Goal: Transaction & Acquisition: Purchase product/service

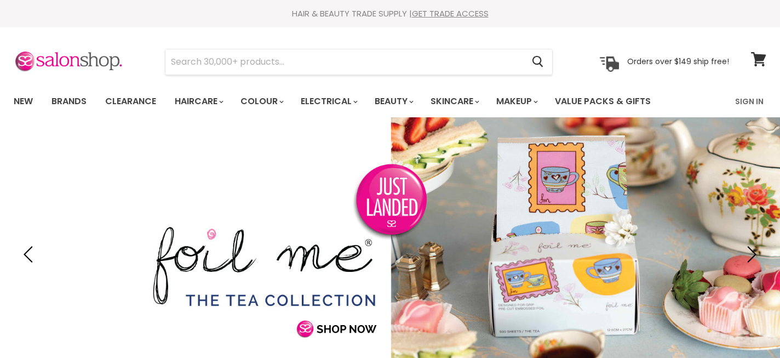
click at [445, 9] on link "GET TRADE ACCESS" at bounding box center [450, 14] width 77 height 12
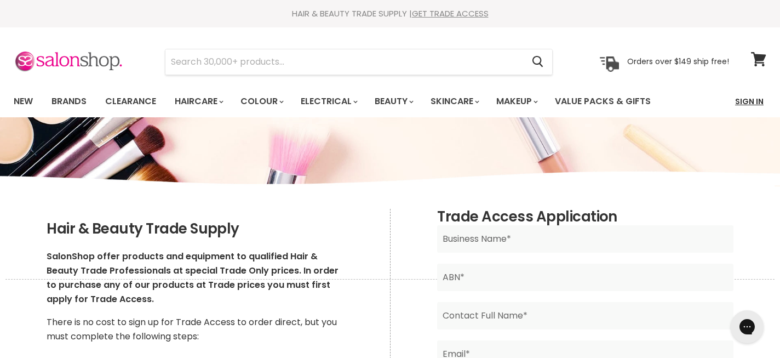
click at [742, 104] on link "Sign In" at bounding box center [750, 101] width 42 height 23
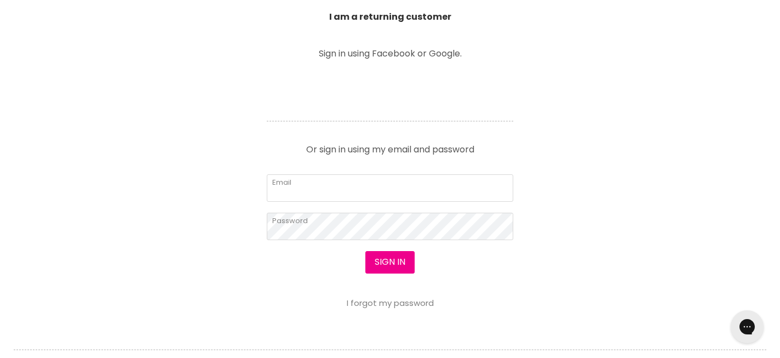
scroll to position [416, 0]
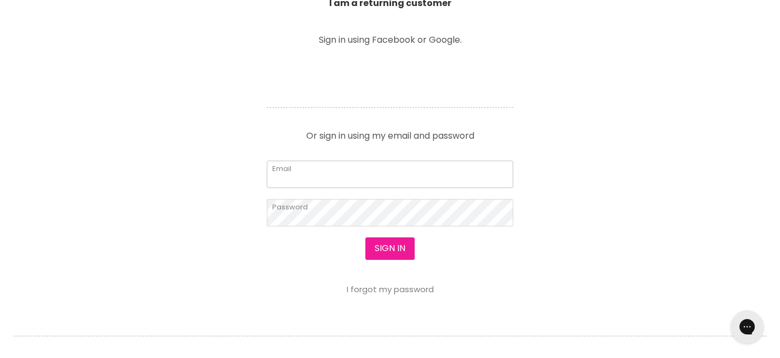
type input "oaktreeblvd@bigpond.com"
click at [397, 250] on button "Sign in" at bounding box center [390, 248] width 49 height 22
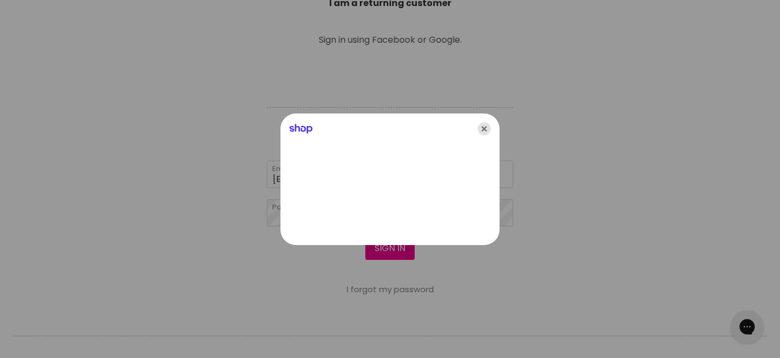
click at [485, 124] on icon "Close" at bounding box center [484, 128] width 13 height 13
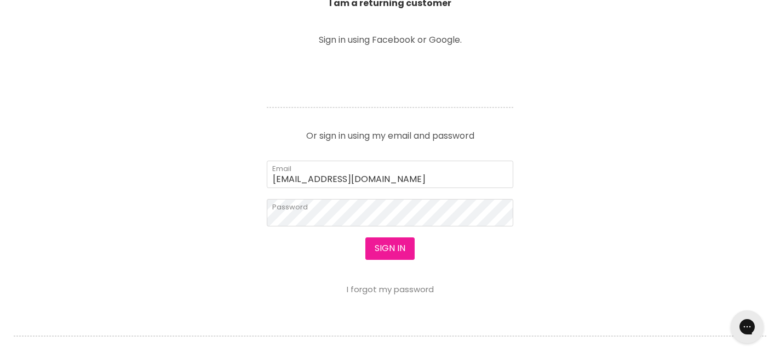
click at [394, 250] on button "Sign in" at bounding box center [390, 248] width 49 height 22
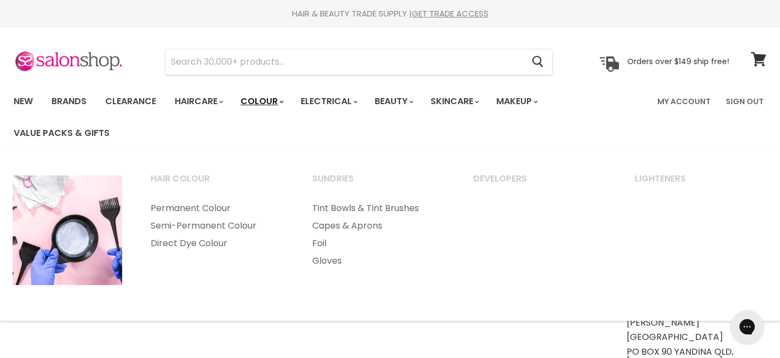
click at [265, 104] on link "Colour" at bounding box center [261, 101] width 58 height 23
click at [264, 104] on link "Colour" at bounding box center [261, 101] width 58 height 23
click at [280, 98] on link "Colour" at bounding box center [261, 101] width 58 height 23
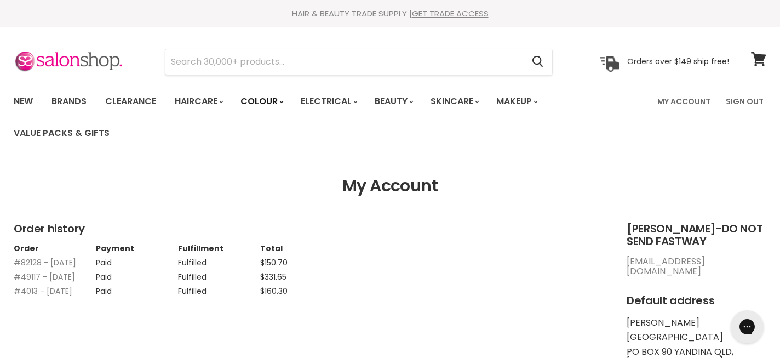
click at [272, 100] on link "Colour" at bounding box center [261, 101] width 58 height 23
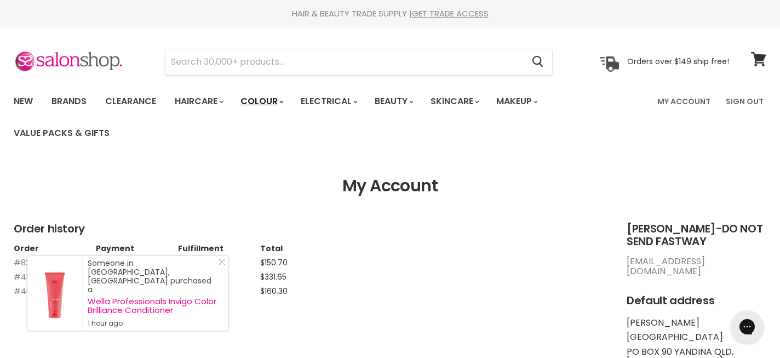
click at [272, 100] on link "Colour" at bounding box center [261, 101] width 58 height 23
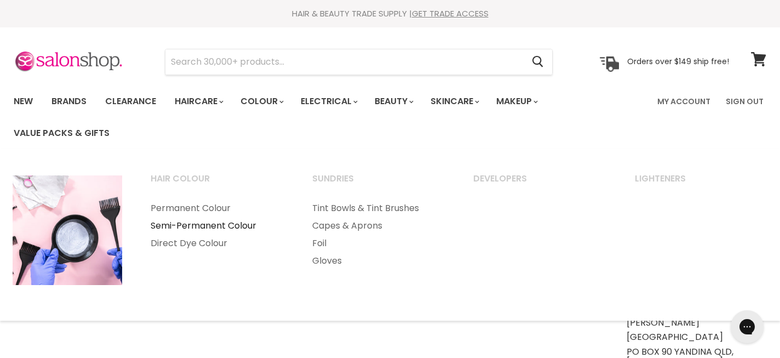
click at [235, 224] on link "Semi-Permanent Colour" at bounding box center [216, 226] width 159 height 18
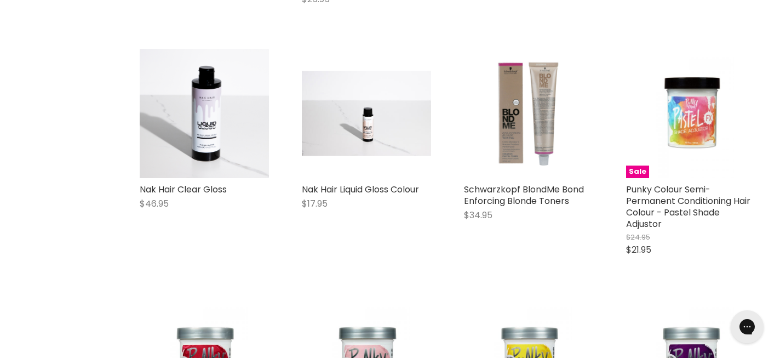
scroll to position [1379, 0]
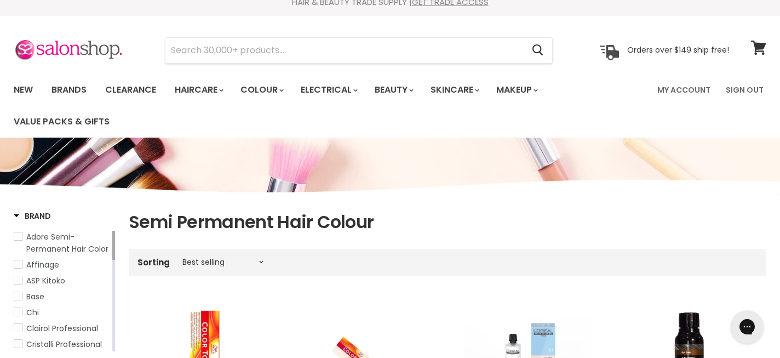
scroll to position [14, 0]
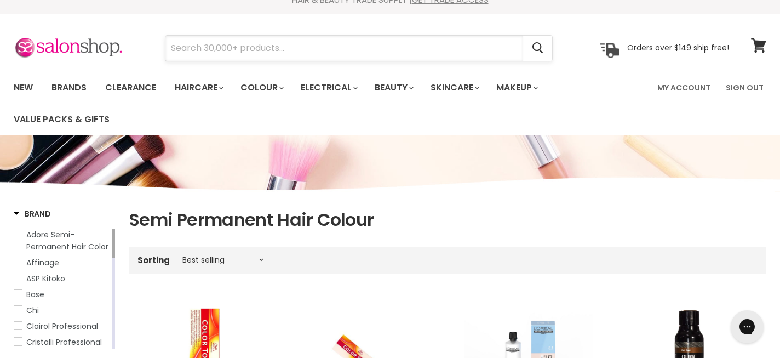
click at [313, 49] on input "Search" at bounding box center [345, 48] width 358 height 25
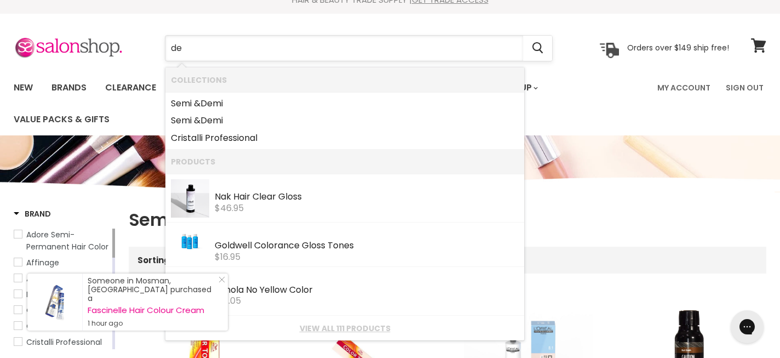
type input "d"
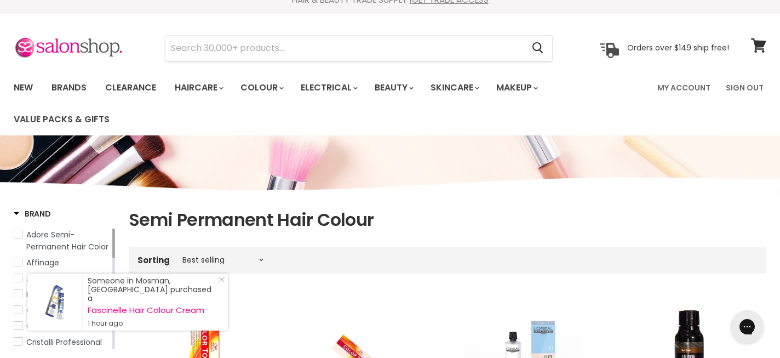
click at [137, 61] on section "Menu Cancel" at bounding box center [390, 43] width 780 height 58
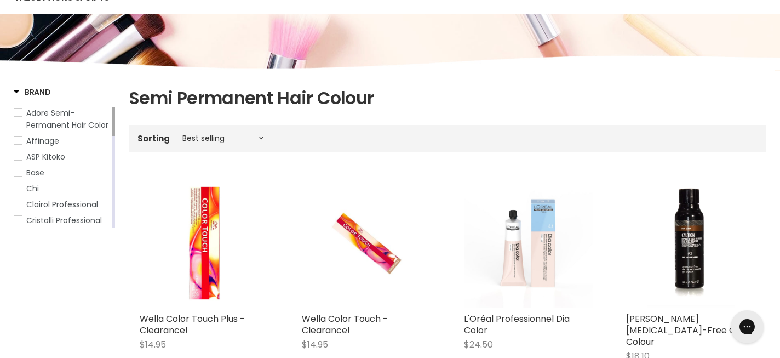
scroll to position [0, 0]
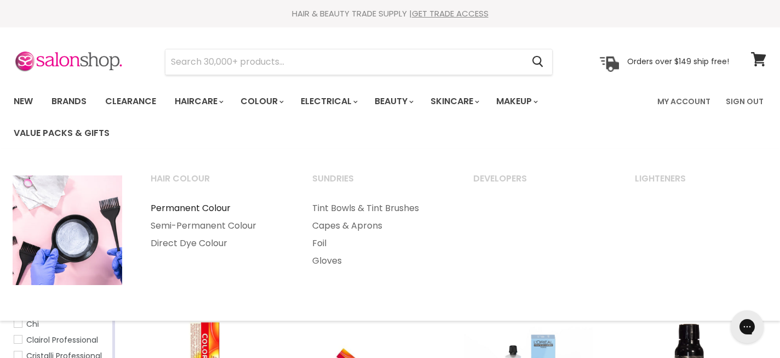
click at [211, 204] on link "Permanent Colour" at bounding box center [216, 209] width 159 height 18
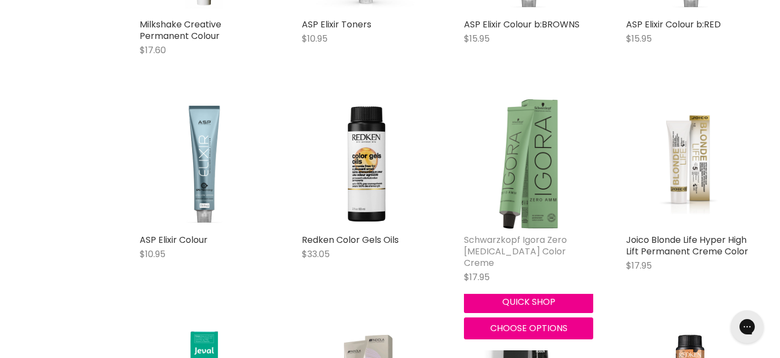
click at [541, 243] on link "Schwarzkopf Igora Zero [MEDICAL_DATA] Color Creme" at bounding box center [515, 251] width 103 height 36
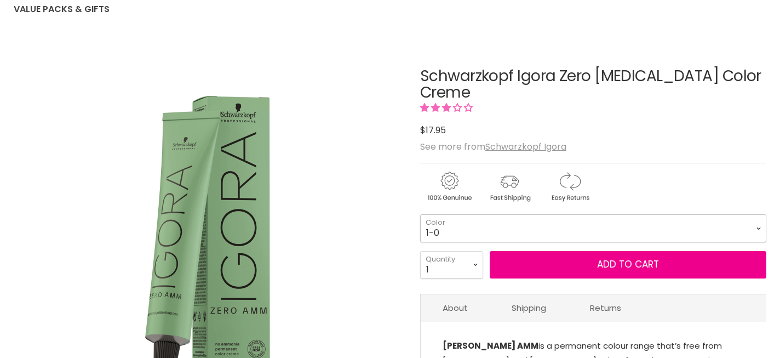
click at [496, 226] on select "1-0 3-0 4-0 4-6 4-68 4-99 5-0 5-00 5-1 5-21 5-60 5-88 6-0 6-23 6-46" at bounding box center [593, 227] width 346 height 27
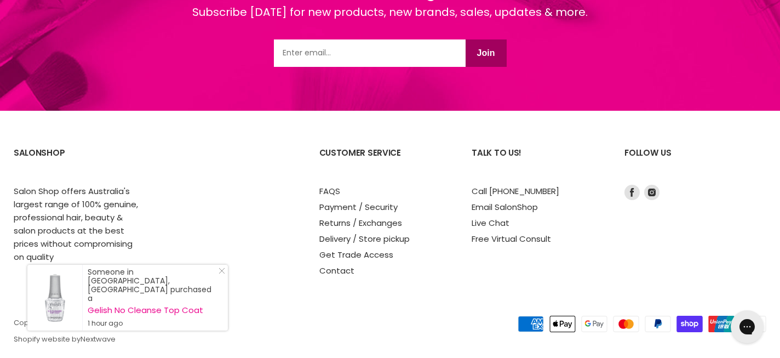
scroll to position [2045, 0]
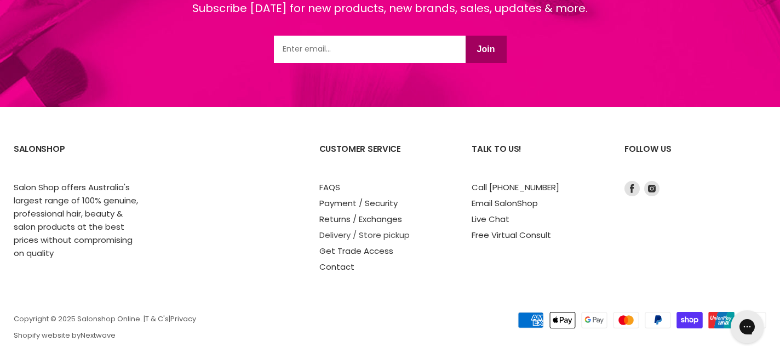
click at [388, 229] on link "Delivery / Store pickup" at bounding box center [365, 235] width 90 height 12
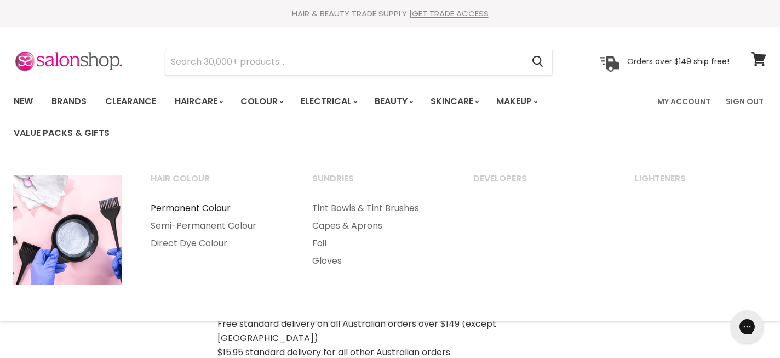
click at [198, 205] on link "Permanent Colour" at bounding box center [216, 209] width 159 height 18
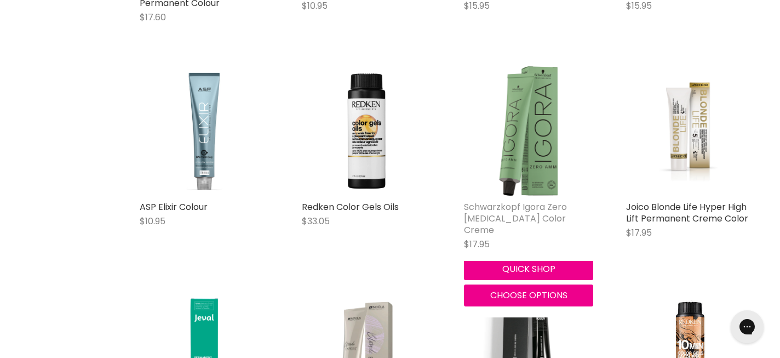
click at [523, 214] on link "Schwarzkopf Igora Zero [MEDICAL_DATA] Color Creme" at bounding box center [515, 219] width 103 height 36
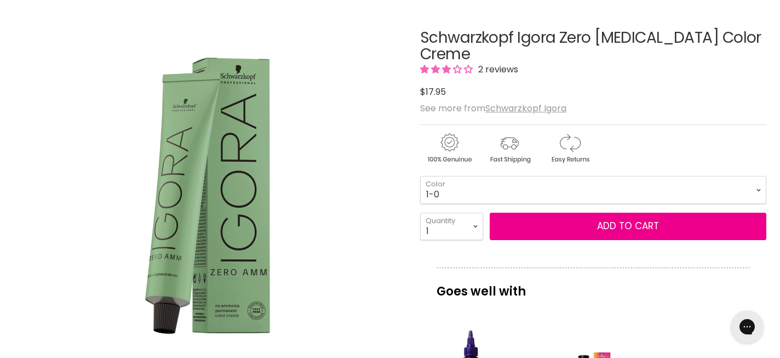
scroll to position [150, 0]
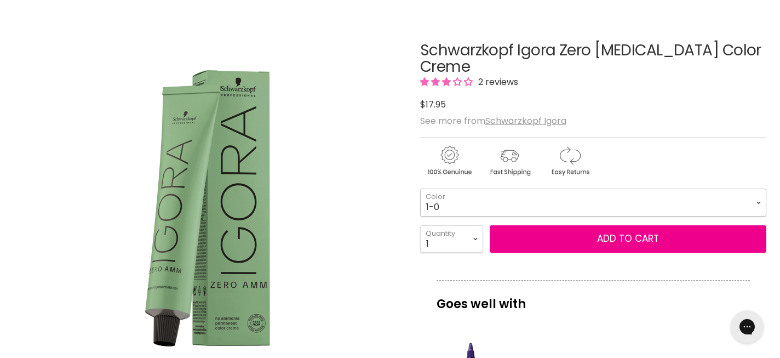
click at [505, 203] on select "1-0 3-0 4-0 4-6 4-68 4-99 5-0 5-00 5-1 5-21 5-60 5-88 6-0 6-23 6-46" at bounding box center [593, 202] width 346 height 27
click at [420, 189] on select "1-0 3-0 4-0 4-6 4-68 4-99 5-0 5-00 5-1 5-21 5-60 5-88 6-0 6-23 6-46" at bounding box center [593, 202] width 346 height 27
select select "7-0"
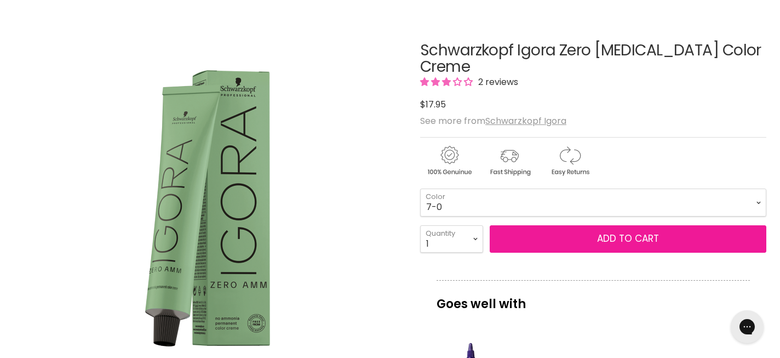
click at [539, 245] on button "Add to cart" at bounding box center [628, 238] width 277 height 27
